Goal: Task Accomplishment & Management: Manage account settings

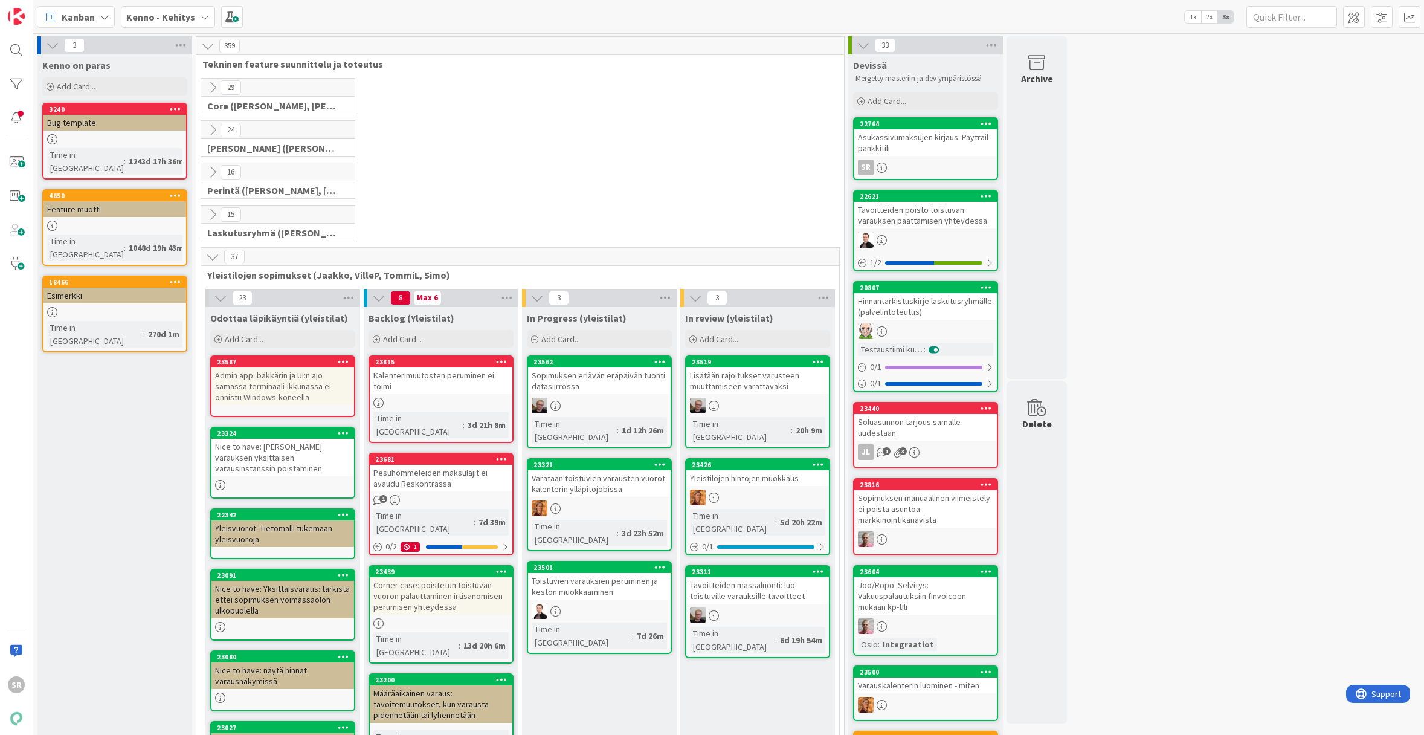
scroll to position [80, 0]
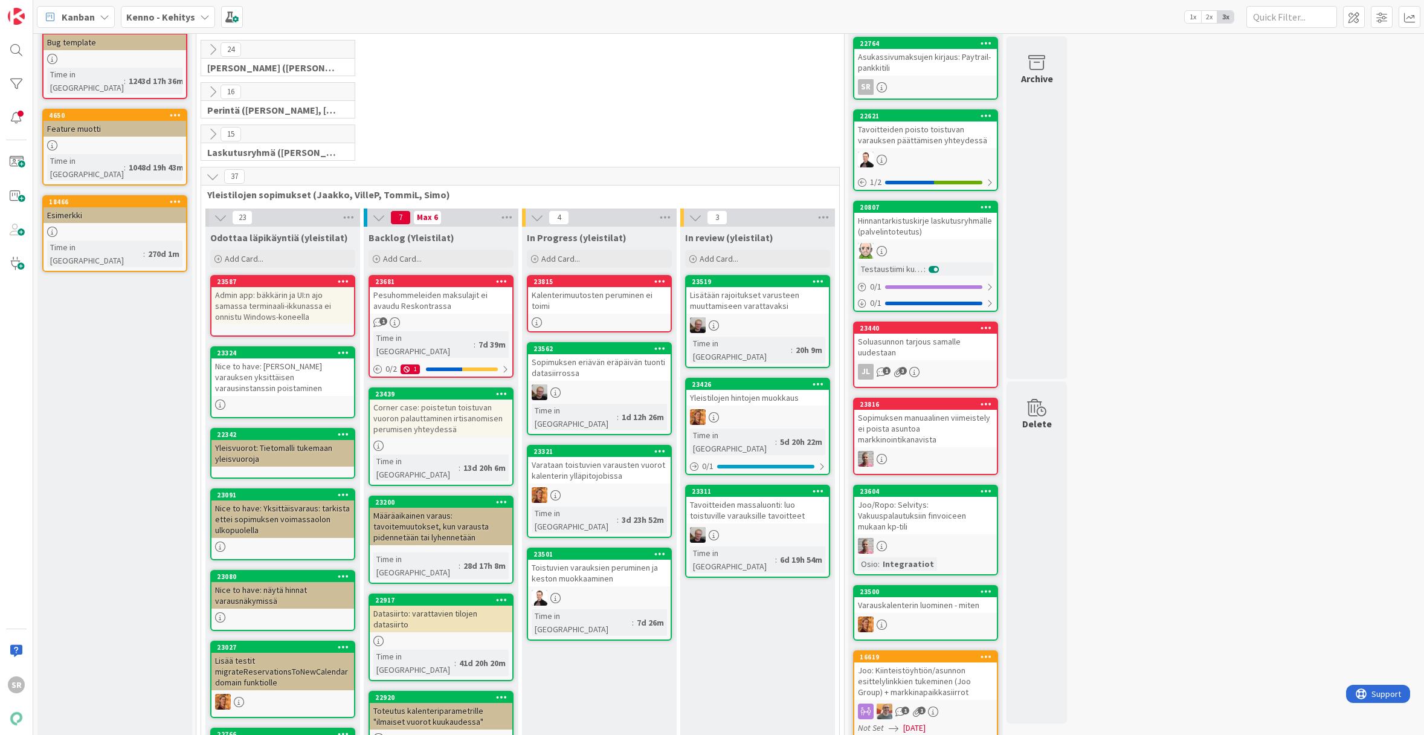
click at [582, 295] on div "Kalenterimuutosten peruminen ei toimi" at bounding box center [599, 300] width 143 height 27
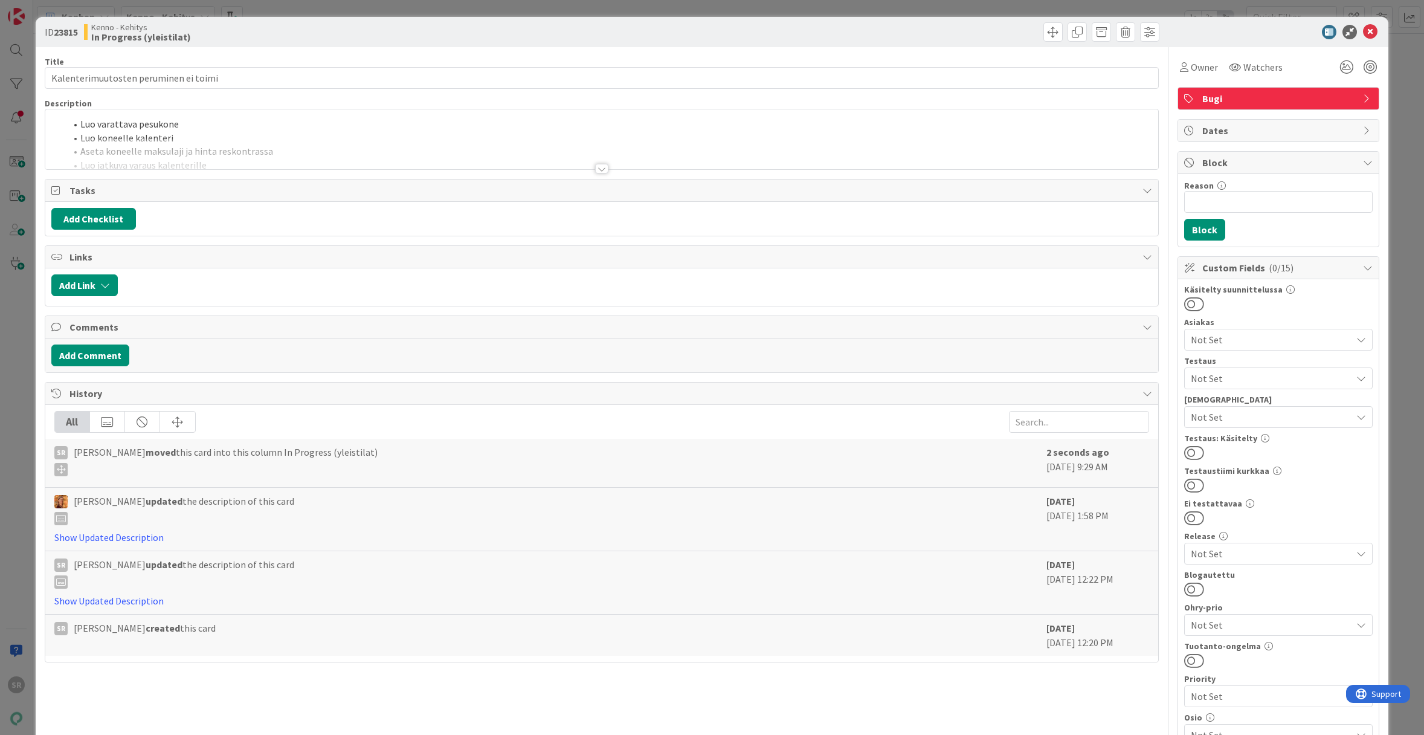
click at [597, 166] on div at bounding box center [601, 169] width 13 height 10
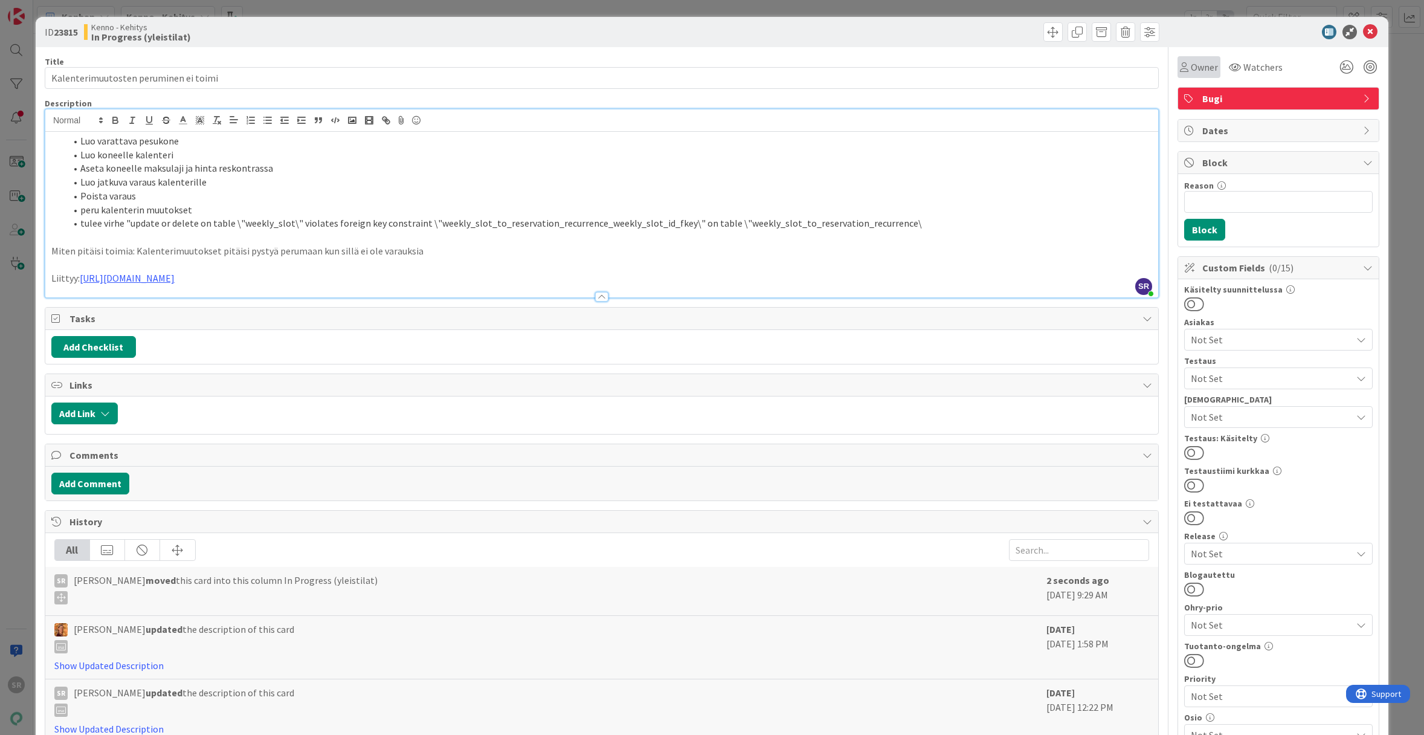
click at [1197, 66] on span "Owner" at bounding box center [1204, 67] width 27 height 14
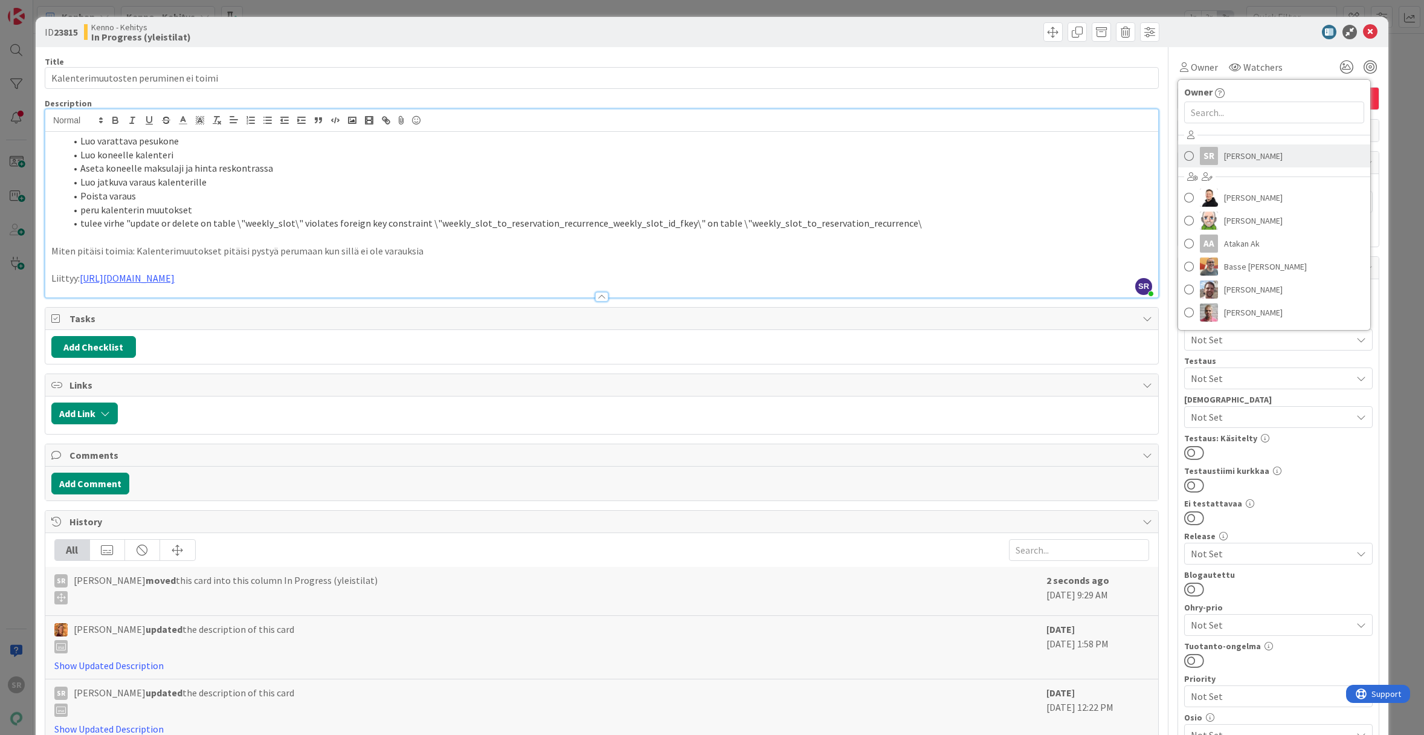
click at [1258, 156] on span "Simo Råman" at bounding box center [1253, 156] width 59 height 18
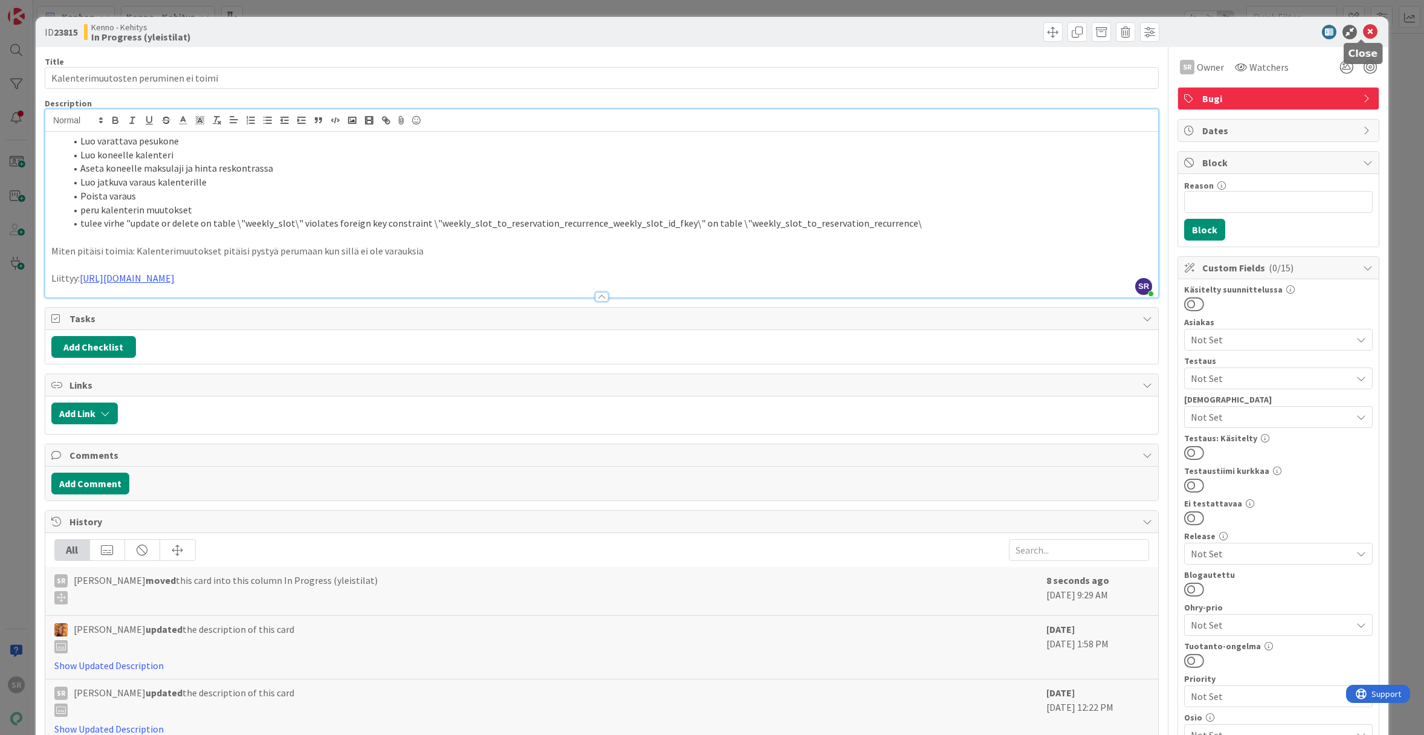
click at [1363, 34] on icon at bounding box center [1370, 32] width 14 height 14
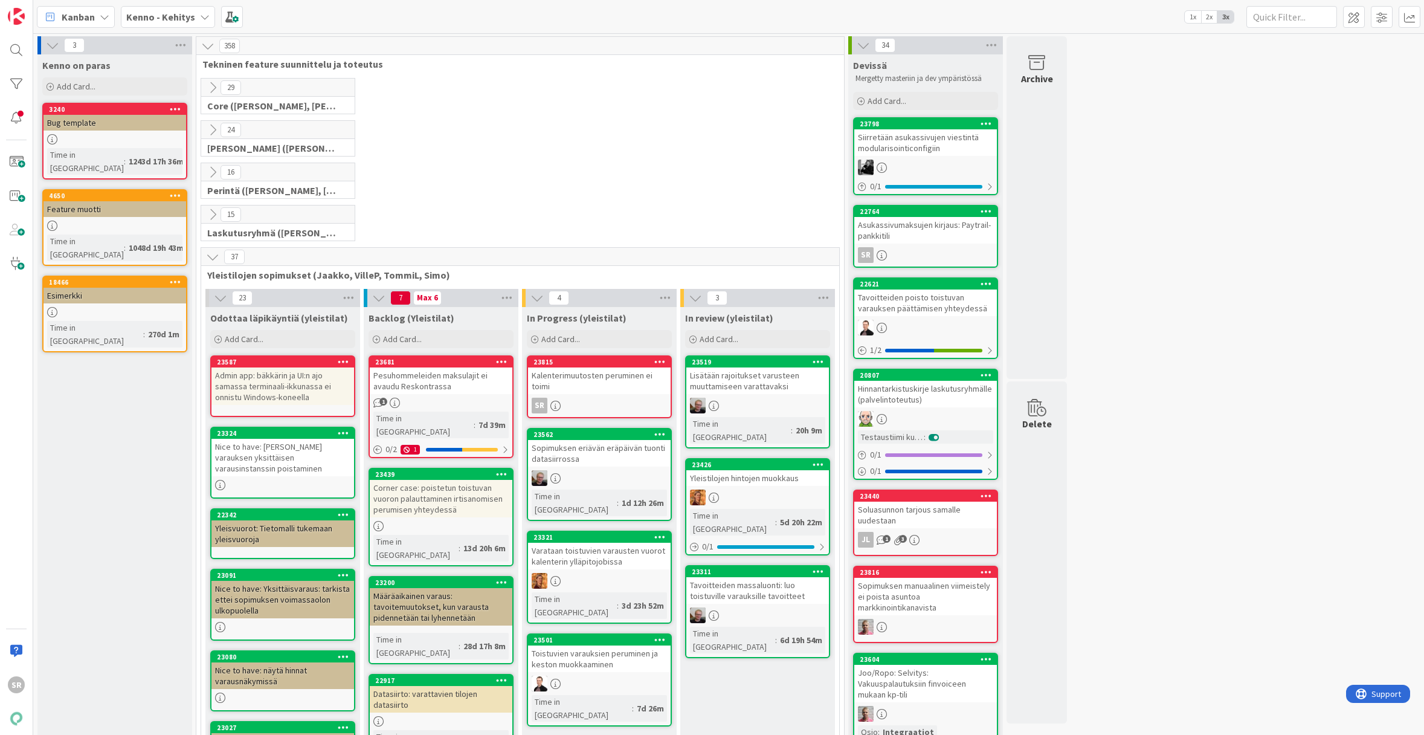
scroll to position [234, 0]
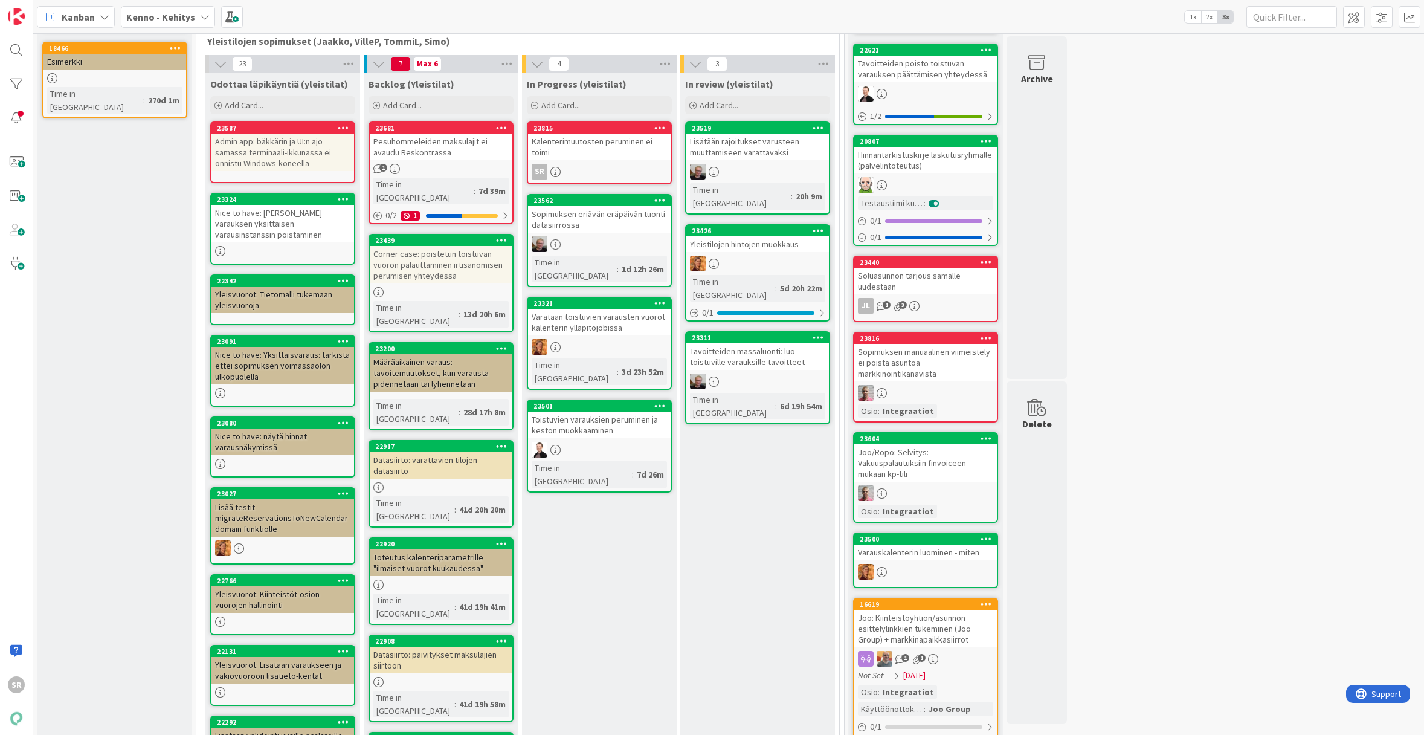
click at [596, 152] on div "Kalenterimuutosten peruminen ei toimi" at bounding box center [599, 147] width 143 height 27
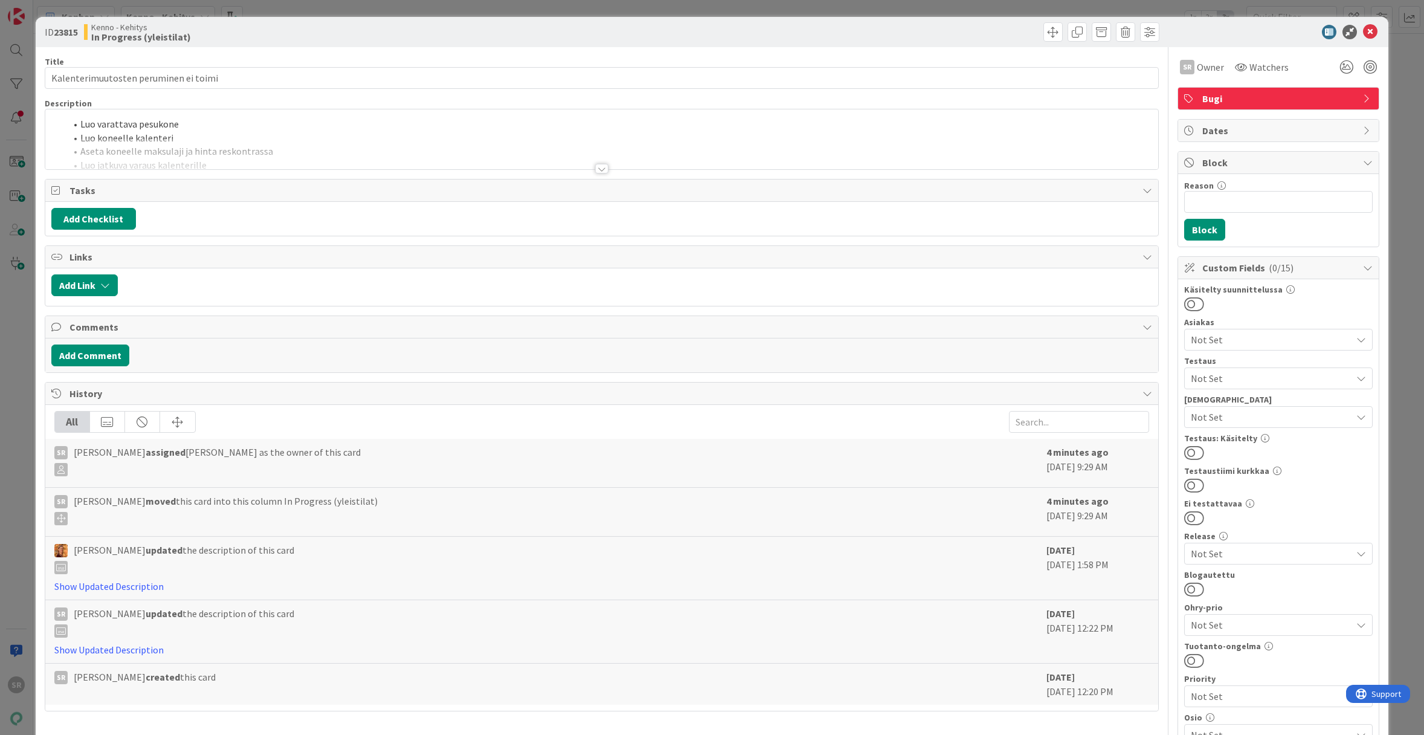
click at [595, 166] on div at bounding box center [601, 169] width 13 height 10
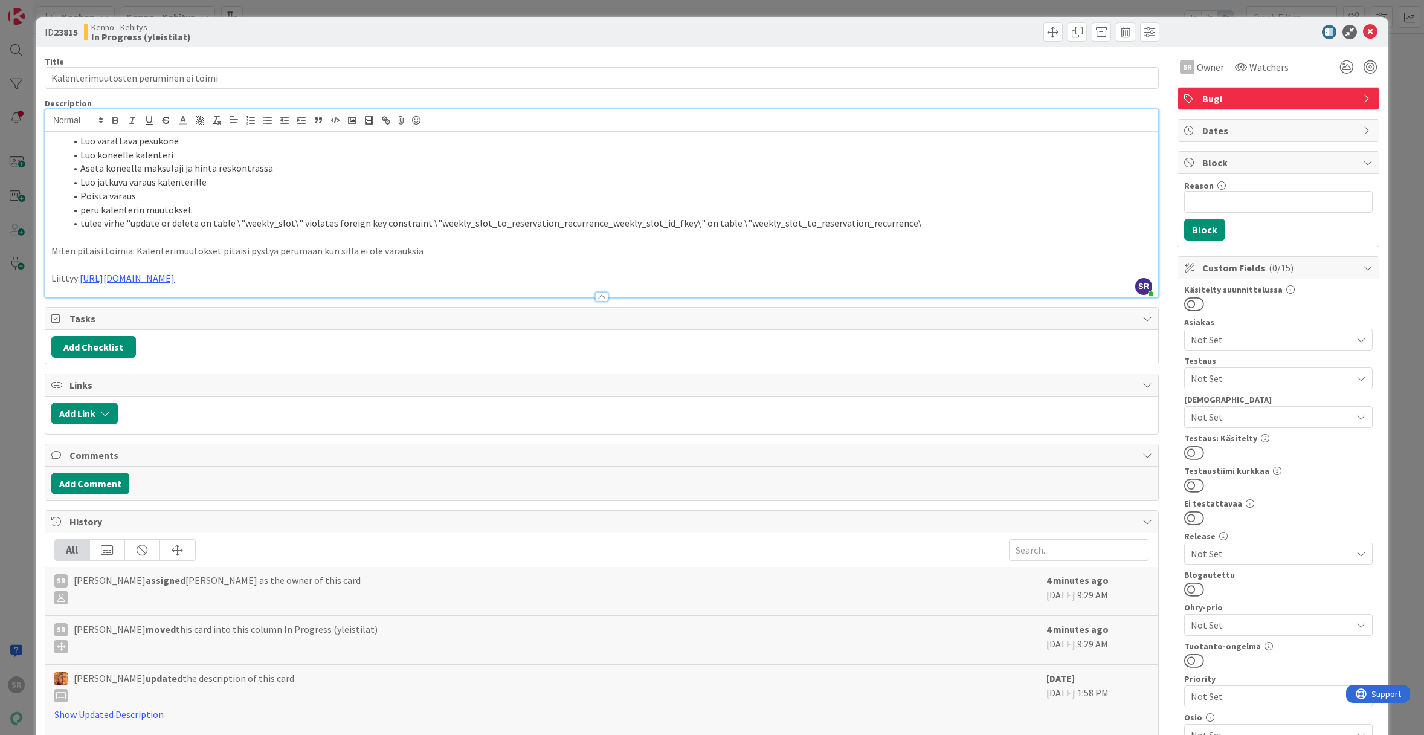
click at [626, 36] on div at bounding box center [882, 31] width 555 height 19
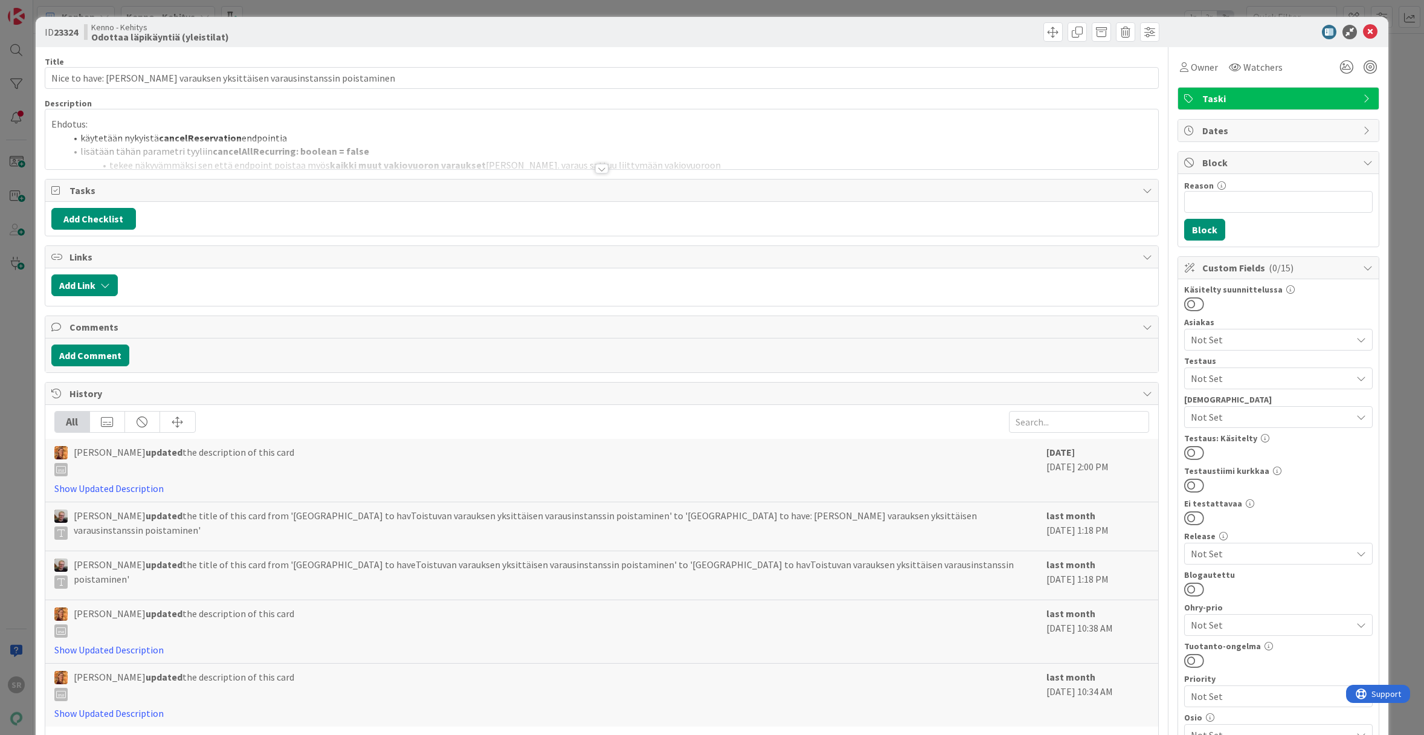
click at [595, 171] on div at bounding box center [601, 169] width 13 height 10
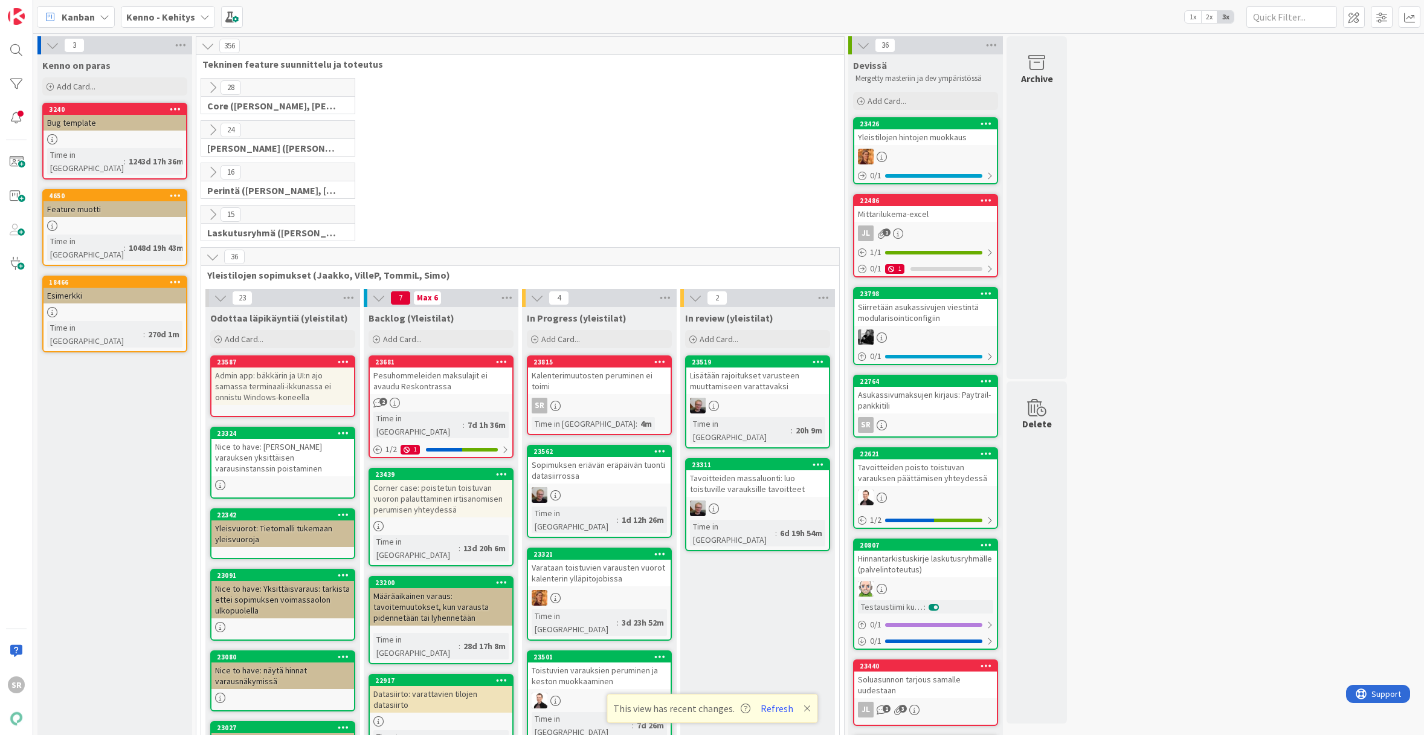
scroll to position [234, 0]
